Goal: Information Seeking & Learning: Learn about a topic

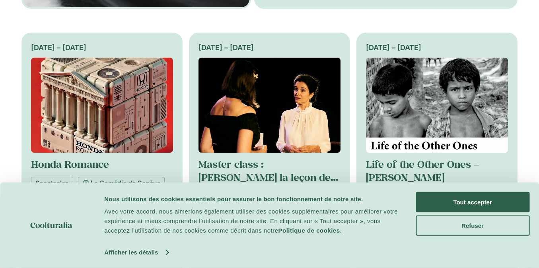
scroll to position [382, 0]
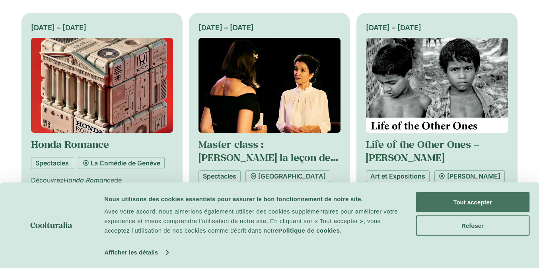
click at [490, 205] on button "Tout accepter" at bounding box center [472, 202] width 114 height 20
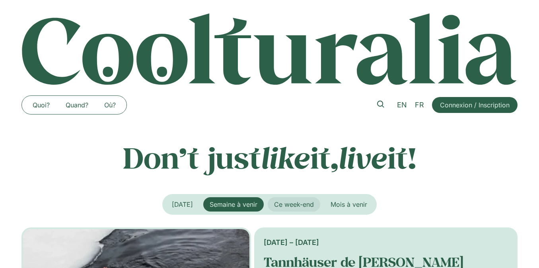
scroll to position [0, 0]
click at [344, 204] on span "Mois à venir" at bounding box center [348, 204] width 37 height 8
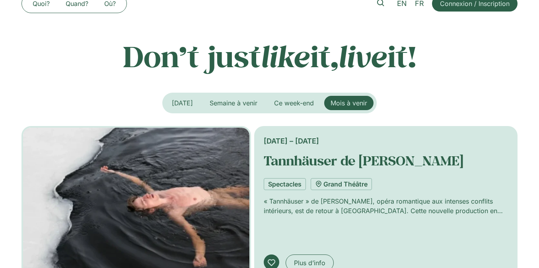
scroll to position [104, 0]
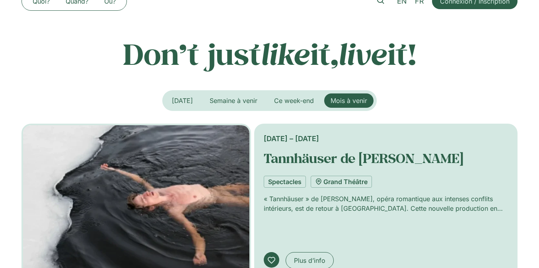
click at [347, 97] on span "Mois à venir" at bounding box center [348, 101] width 37 height 8
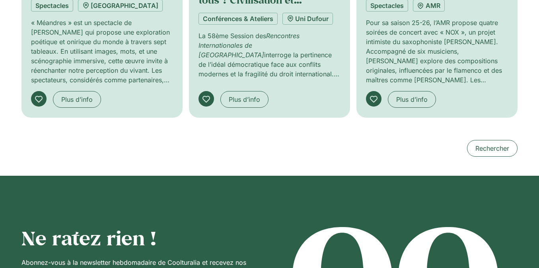
scroll to position [807, 0]
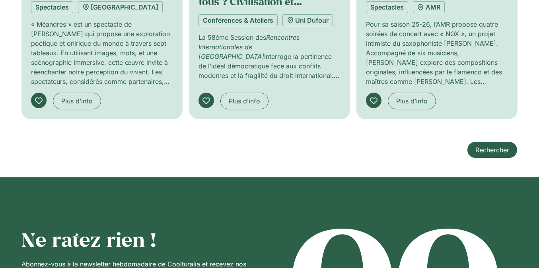
click at [489, 146] on span "Rechercher" at bounding box center [492, 150] width 34 height 10
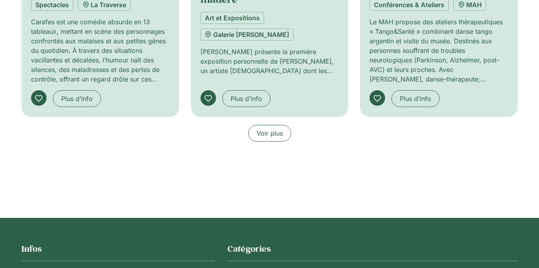
scroll to position [791, 0]
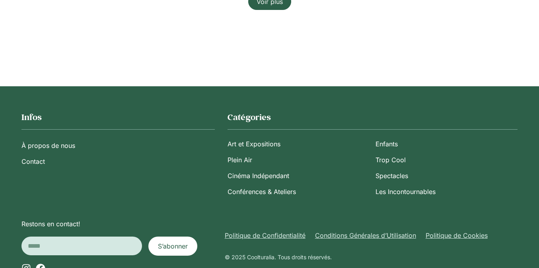
click at [272, 6] on span "Voir plus" at bounding box center [269, 2] width 26 height 10
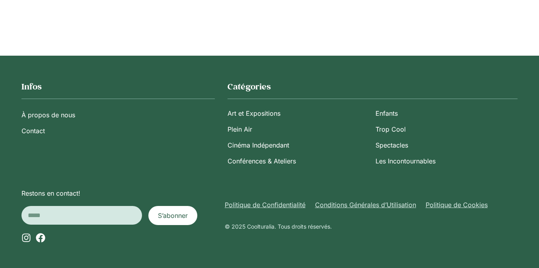
scroll to position [1425, 0]
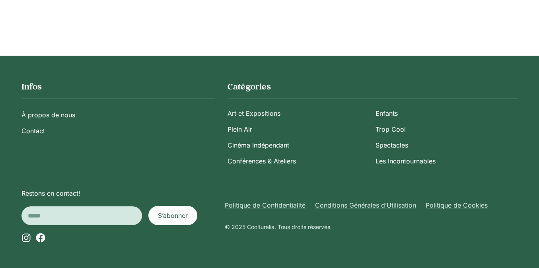
scroll to position [4271, 0]
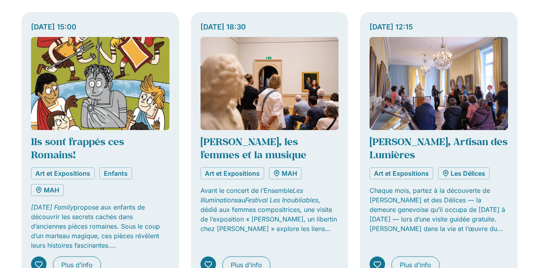
scroll to position [540, 0]
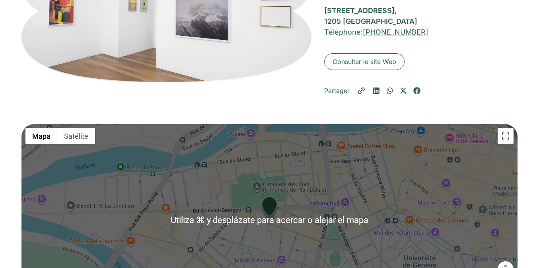
scroll to position [268, 0]
